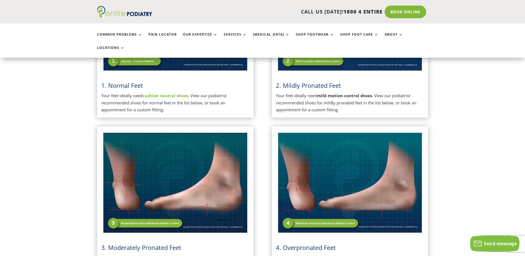
scroll to position [197, 0]
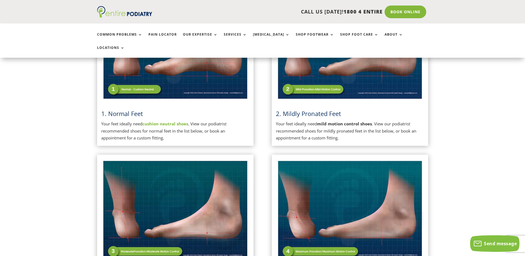
click at [158, 126] on p "Your feet ideally need cushion neutral shoes . View our podiatrist recommended …" at bounding box center [175, 130] width 148 height 21
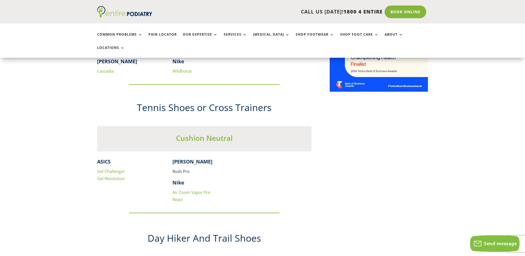
scroll to position [394, 0]
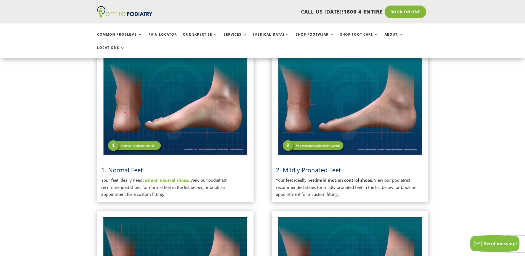
scroll to position [310, 0]
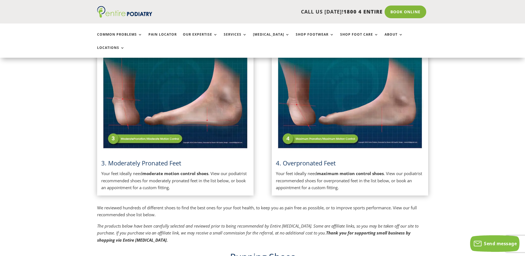
click at [294, 159] on span "4. Overpronated Feet" at bounding box center [306, 163] width 60 height 8
click at [309, 119] on img at bounding box center [350, 98] width 148 height 105
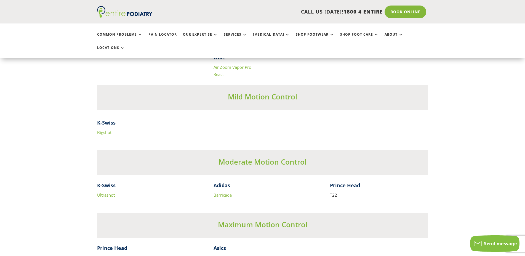
scroll to position [1211, 0]
